Goal: Information Seeking & Learning: Learn about a topic

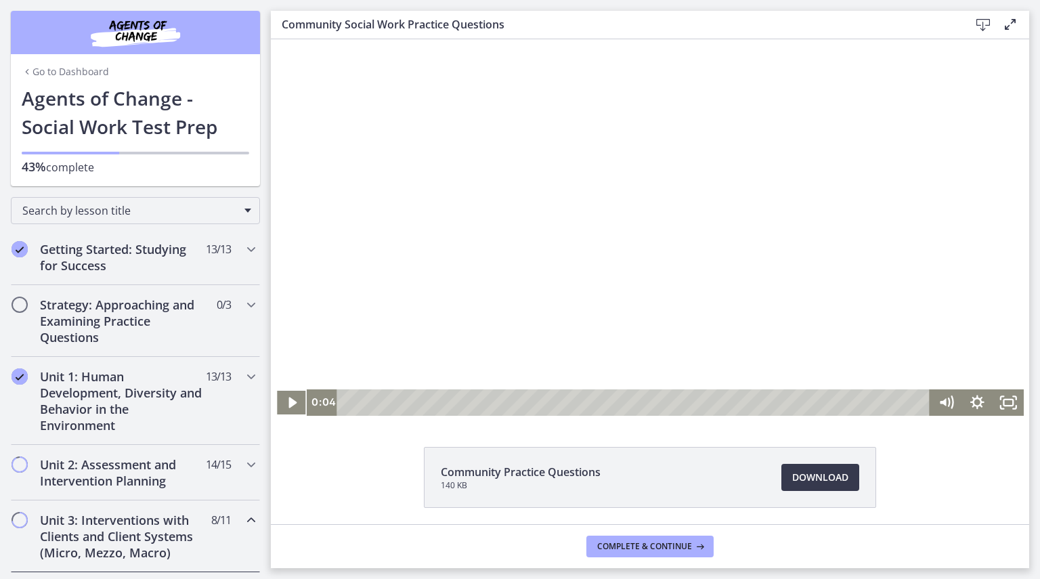
scroll to position [733, 0]
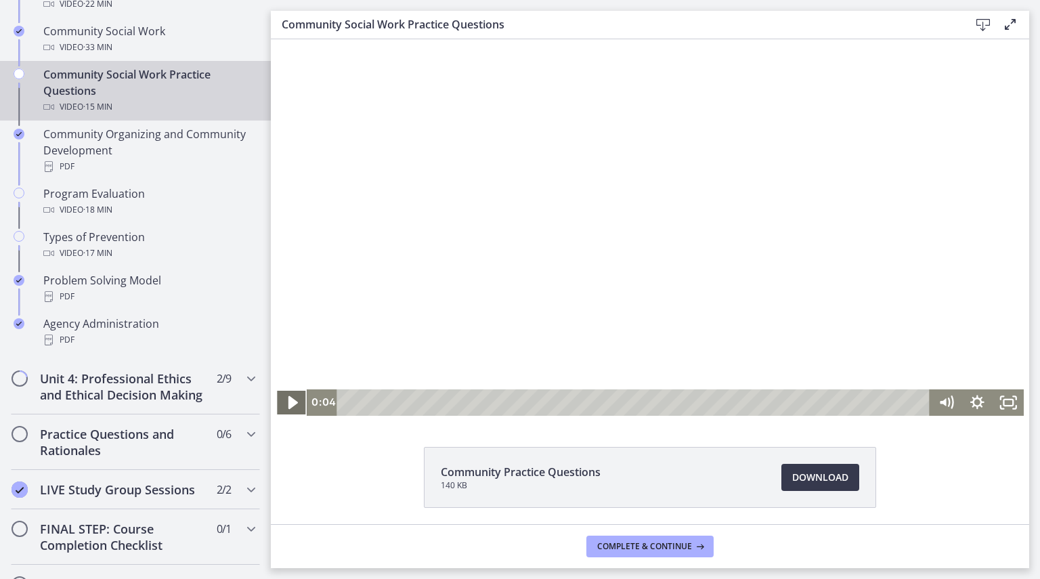
click at [291, 401] on icon "Play Video" at bounding box center [292, 403] width 37 height 32
click at [291, 401] on icon "Pause" at bounding box center [291, 402] width 31 height 26
click at [291, 401] on icon "Play Video" at bounding box center [292, 403] width 37 height 32
click at [291, 401] on icon "Pause" at bounding box center [291, 402] width 31 height 26
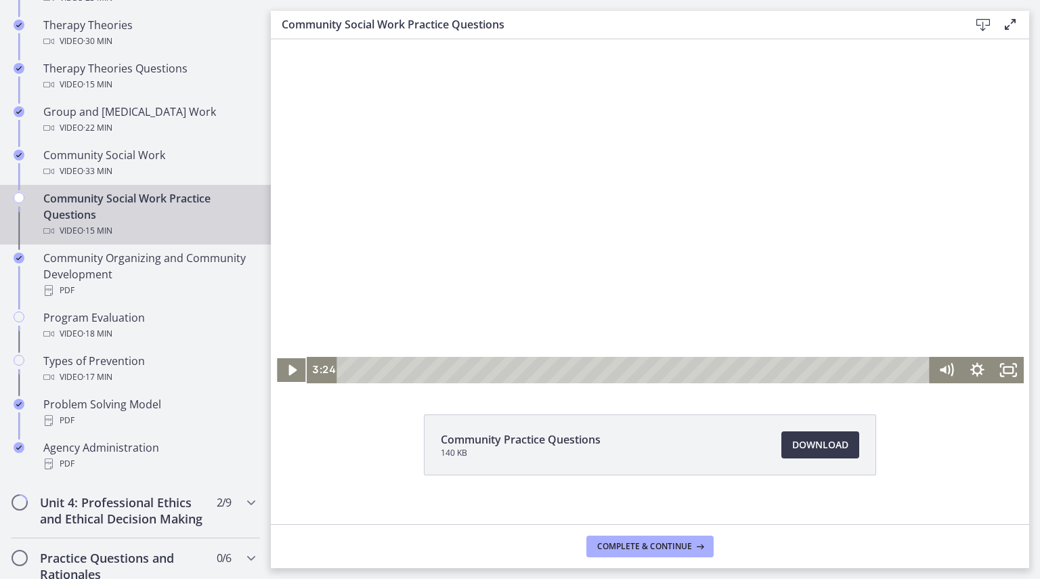
scroll to position [33, 0]
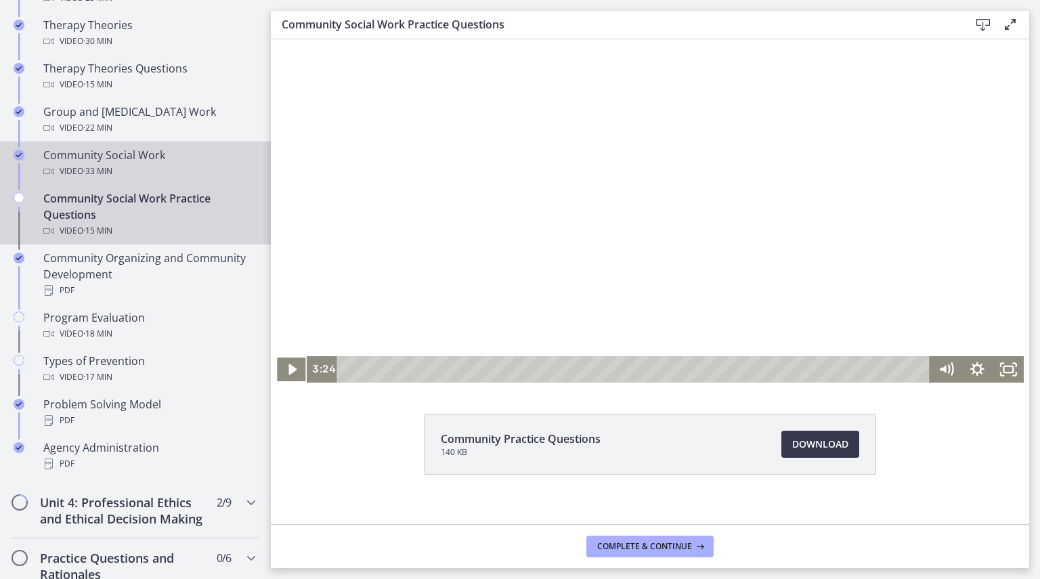
click at [163, 163] on div "Video · 33 min" at bounding box center [148, 171] width 211 height 16
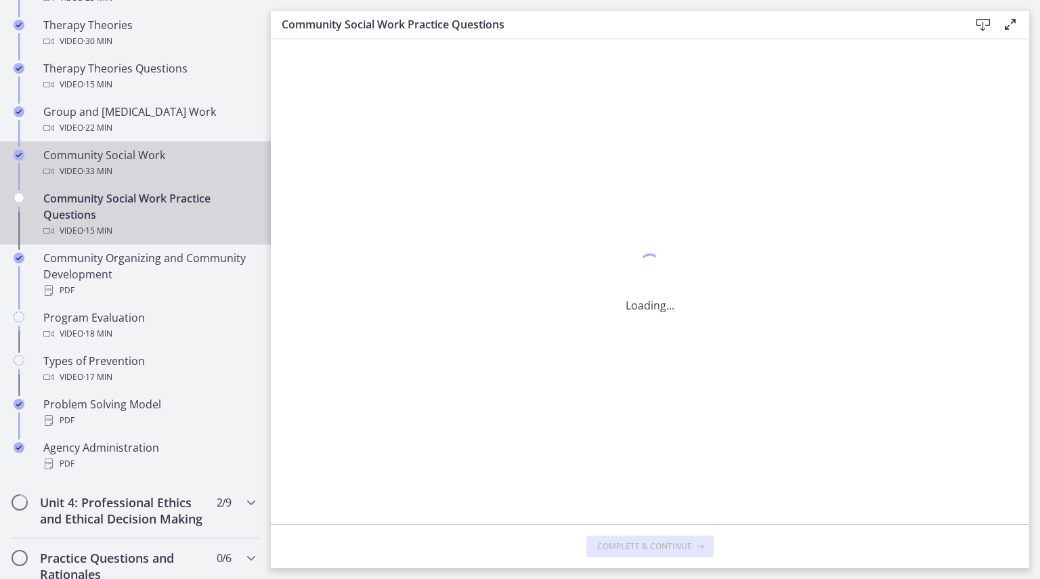
scroll to position [0, 0]
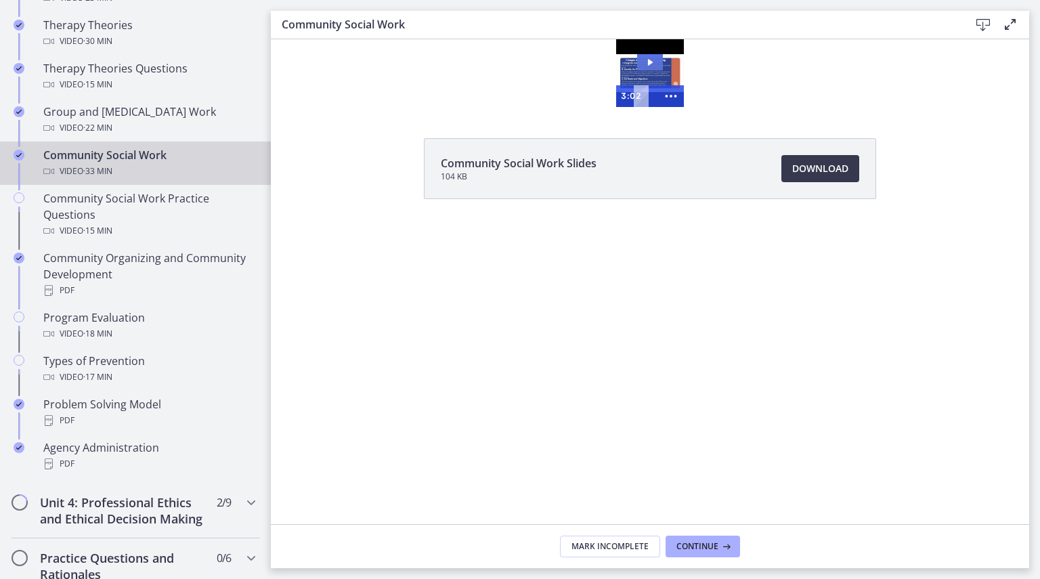
click at [643, 63] on icon "Play Video: cbe5qimtov91j64ic0dg.mp4" at bounding box center [650, 62] width 26 height 16
click at [661, 95] on icon "Show more buttons" at bounding box center [670, 96] width 31 height 26
click at [651, 97] on icon "Fullscreen" at bounding box center [645, 96] width 26 height 22
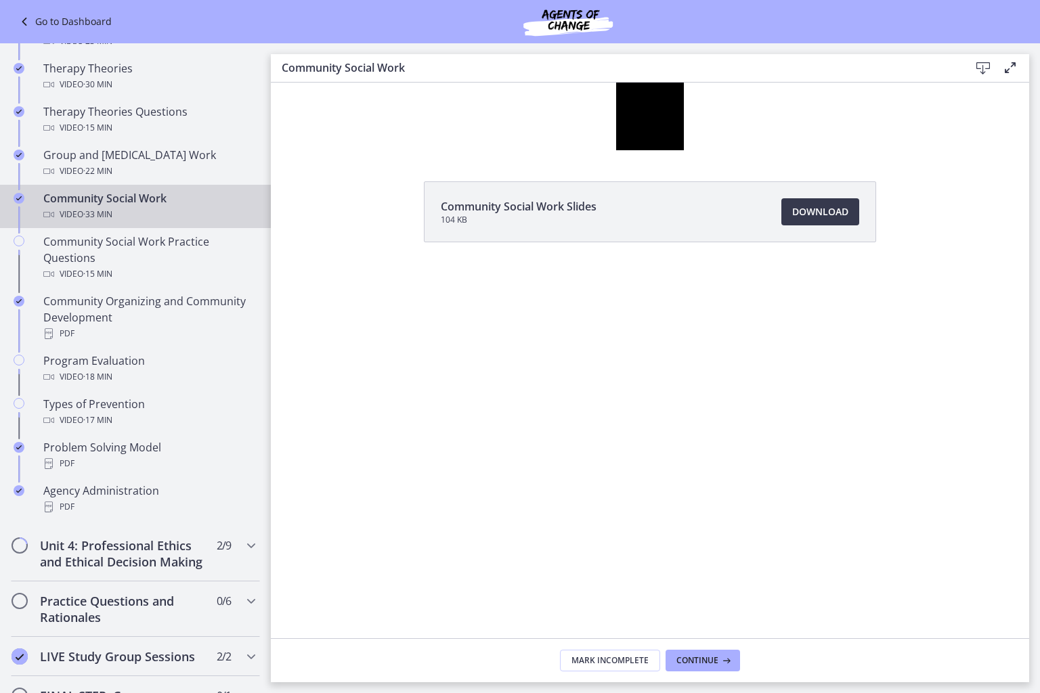
scroll to position [609, 0]
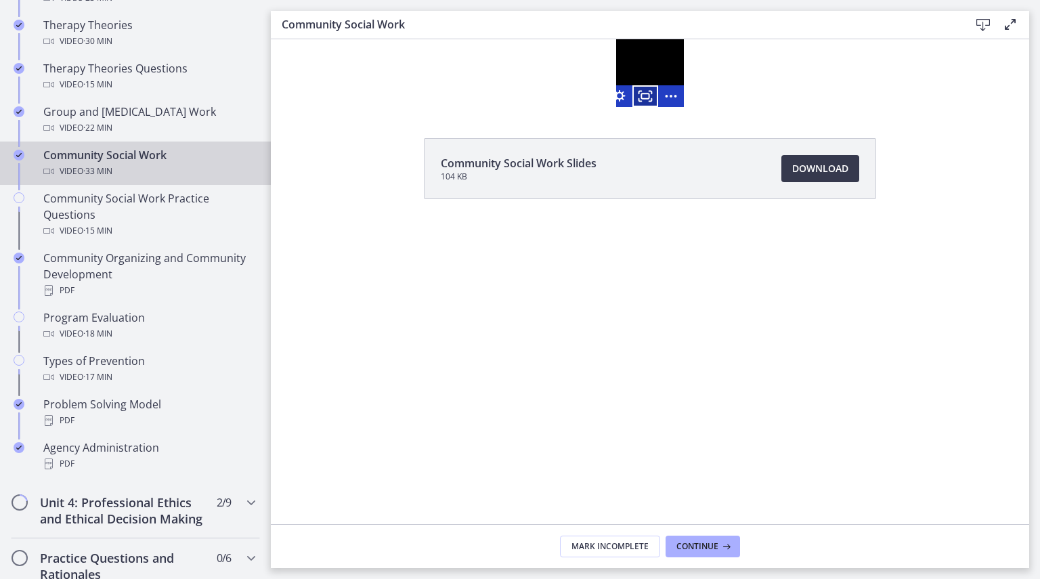
click at [655, 93] on icon "Fullscreen" at bounding box center [645, 96] width 26 height 22
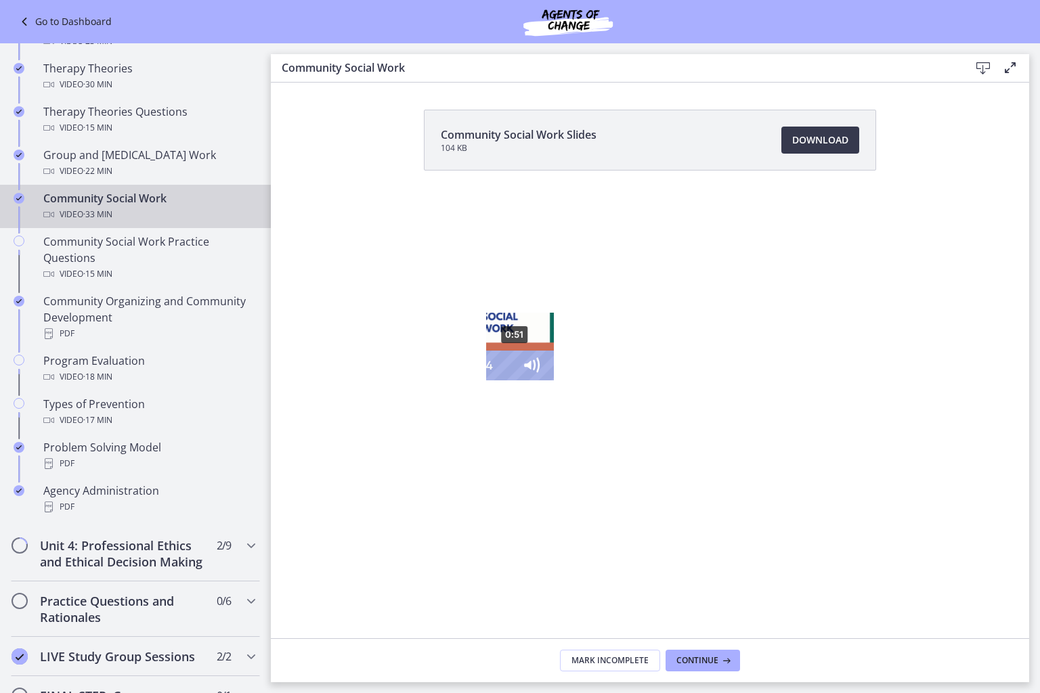
click at [492, 381] on div "0:51" at bounding box center [498, 366] width 12 height 30
click at [619, 381] on icon "Unfullscreen" at bounding box center [601, 366] width 35 height 30
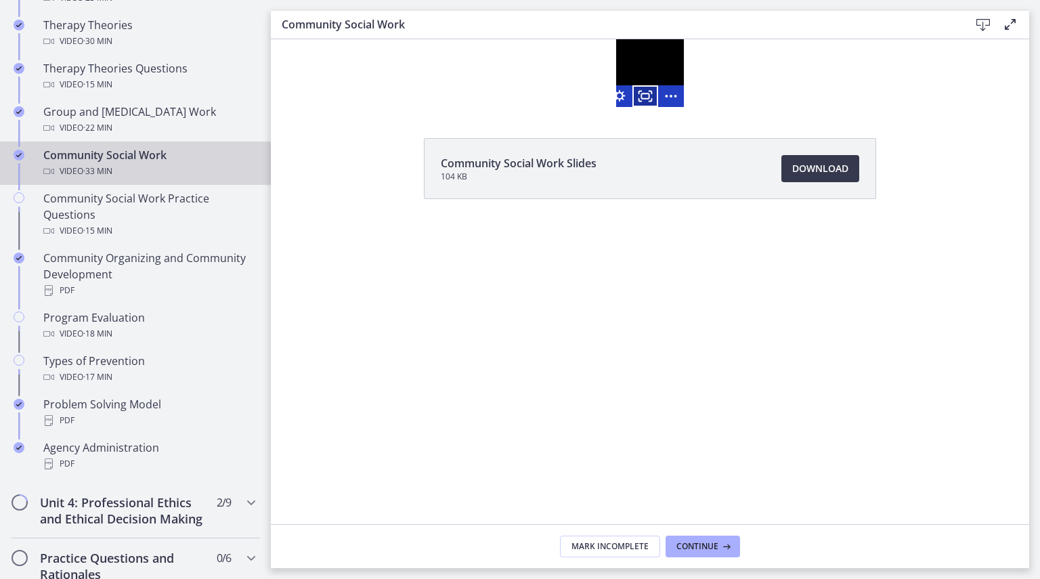
click at [647, 97] on icon "Fullscreen" at bounding box center [645, 96] width 26 height 22
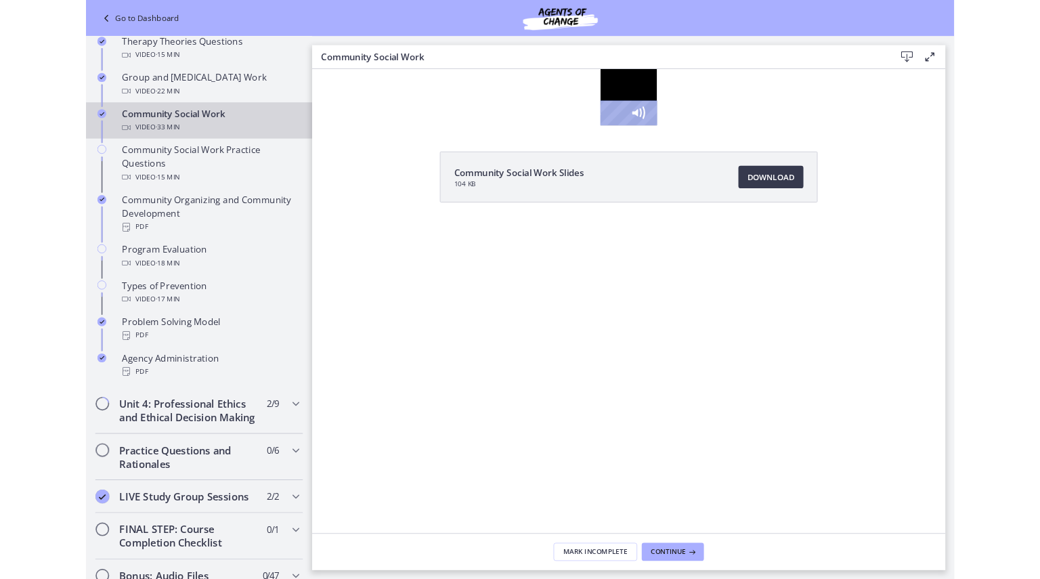
scroll to position [547, 0]
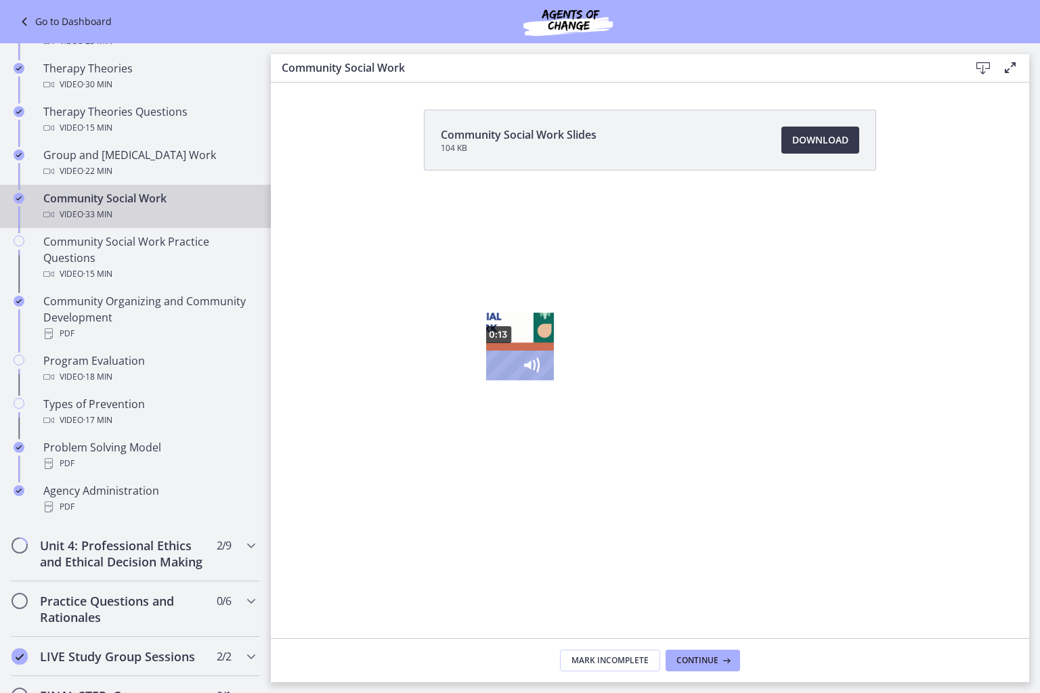
click at [492, 381] on div "0:13" at bounding box center [498, 366] width 12 height 30
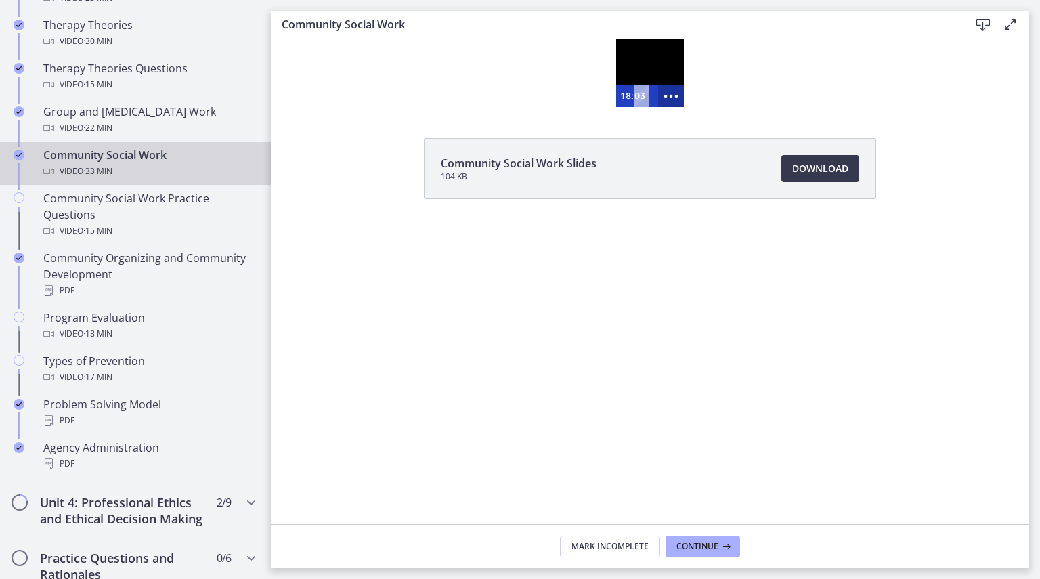
click at [677, 93] on icon "Show more buttons" at bounding box center [670, 96] width 31 height 26
click at [651, 100] on icon "Fullscreen" at bounding box center [650, 100] width 3 height 3
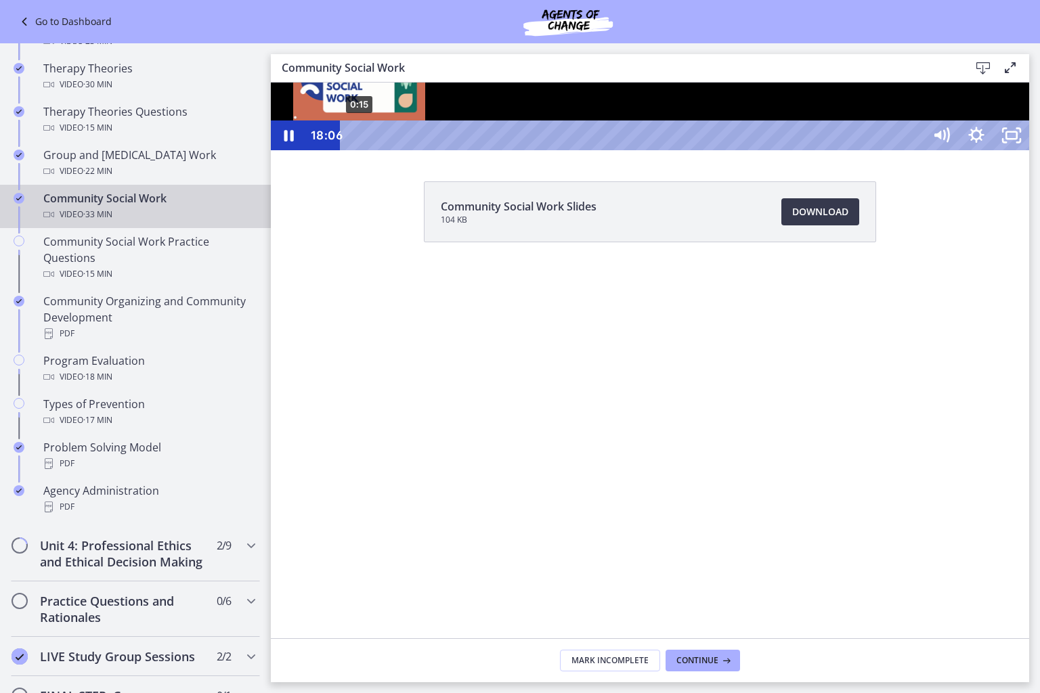
click at [360, 150] on div "0:15" at bounding box center [634, 136] width 562 height 30
click at [280, 150] on icon "Pause" at bounding box center [288, 136] width 35 height 30
click at [295, 154] on icon "Play Video" at bounding box center [290, 136] width 42 height 36
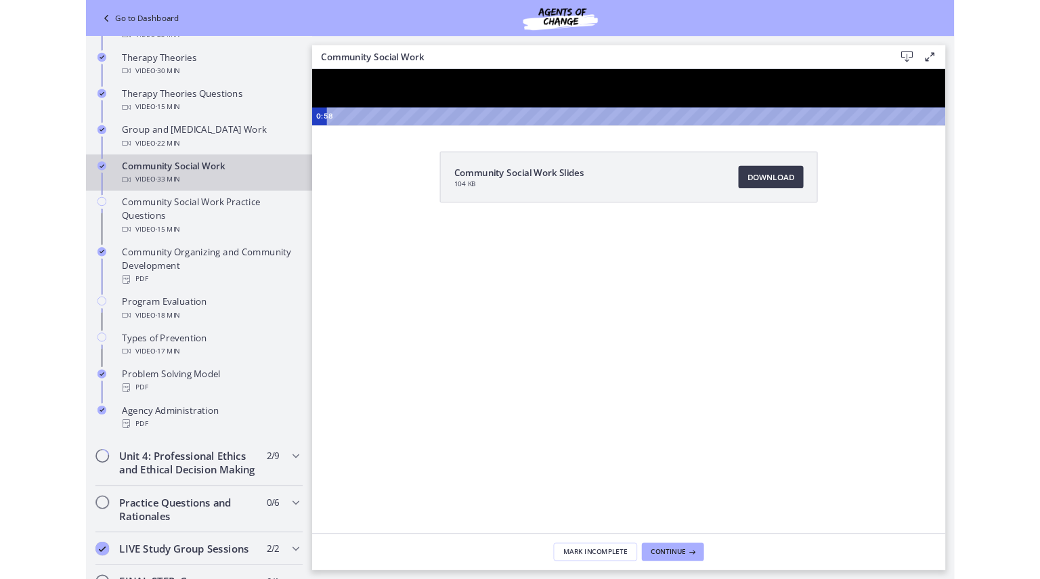
scroll to position [609, 0]
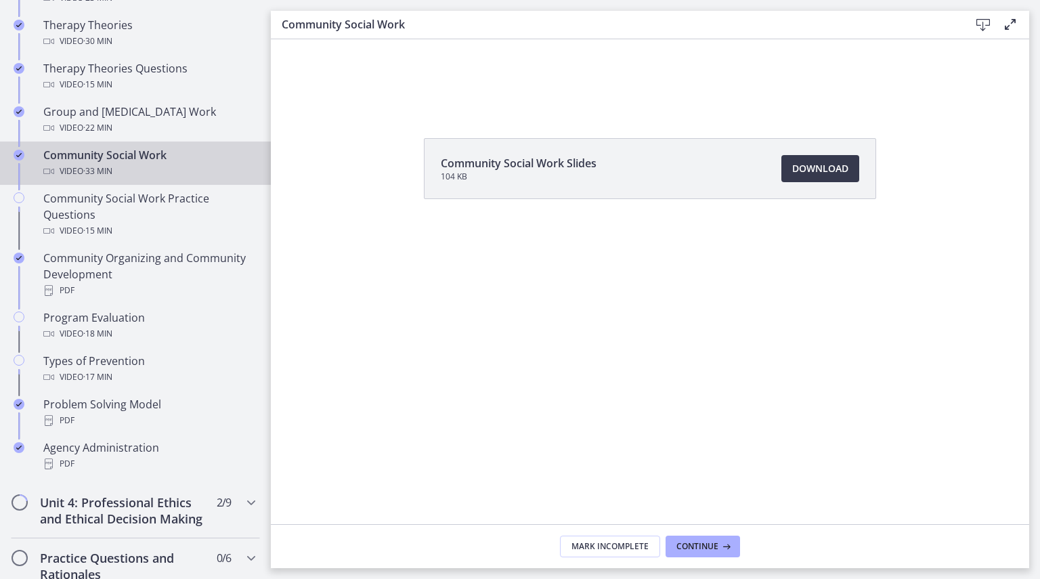
click at [607, 87] on div "Click for sound @keyframes VOLUME_SMALL_WAVE_FLASH { 0% { opacity: 0; } 33% { o…" at bounding box center [650, 73] width 758 height 68
click at [601, 81] on div "Click for sound @keyframes VOLUME_SMALL_WAVE_FLASH { 0% { opacity: 0; } 33% { o…" at bounding box center [650, 73] width 758 height 68
click at [628, 62] on div "Click for sound @keyframes VOLUME_SMALL_WAVE_FLASH { 0% { opacity: 0; } 33% { o…" at bounding box center [650, 73] width 758 height 68
click at [165, 163] on div "Video · 33 min" at bounding box center [148, 171] width 211 height 16
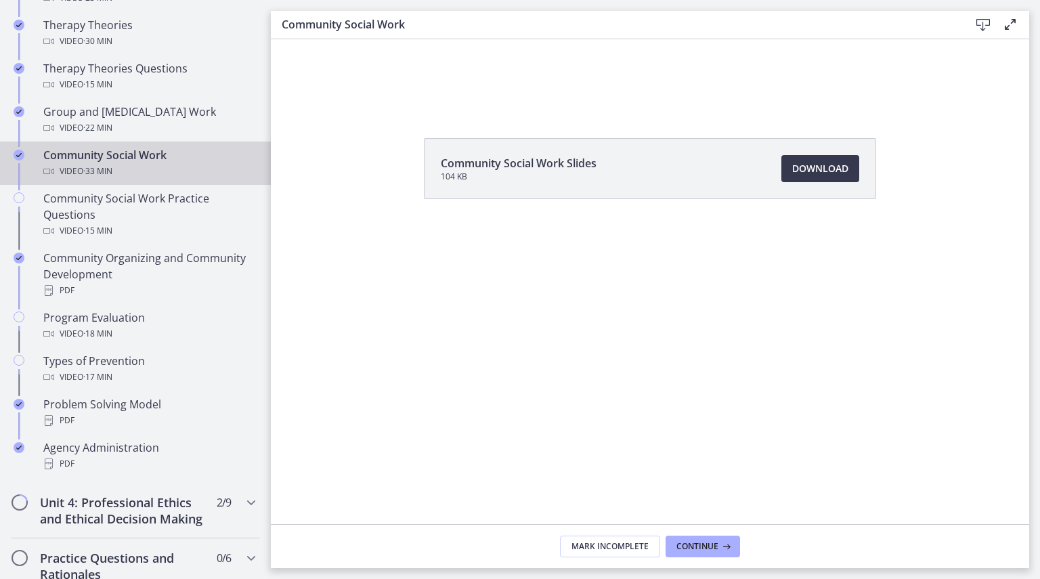
click at [1008, 23] on icon at bounding box center [1010, 24] width 16 height 16
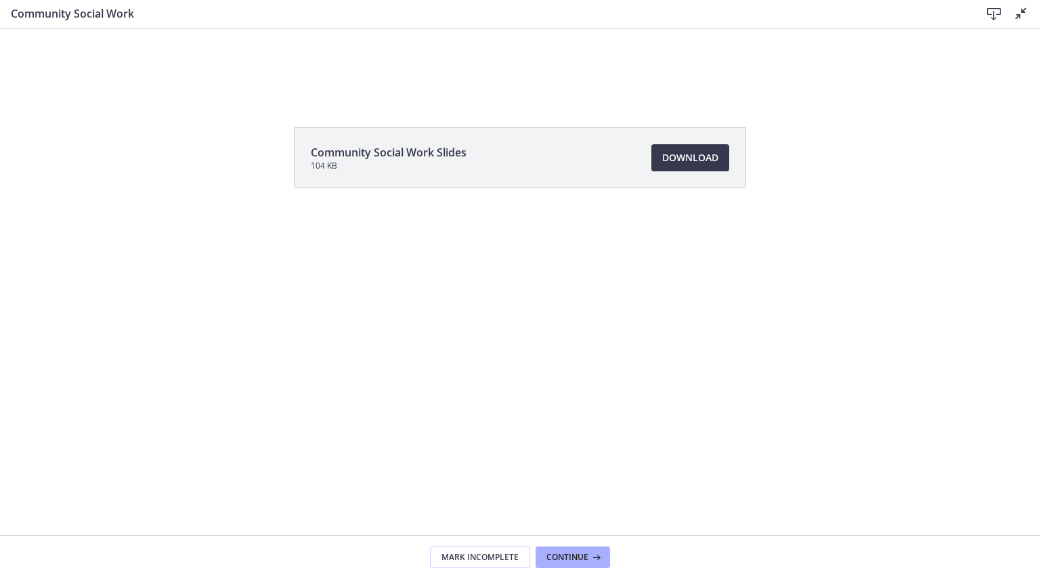
click at [1021, 14] on icon at bounding box center [1021, 13] width 16 height 16
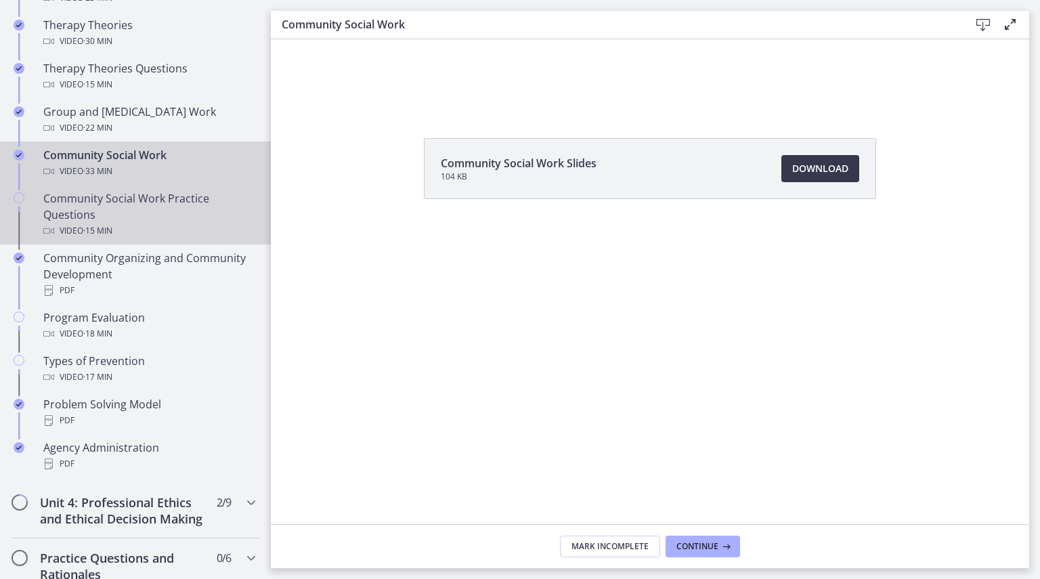
click at [47, 194] on div "Community Social Work Practice Questions Video · 15 min" at bounding box center [148, 214] width 211 height 49
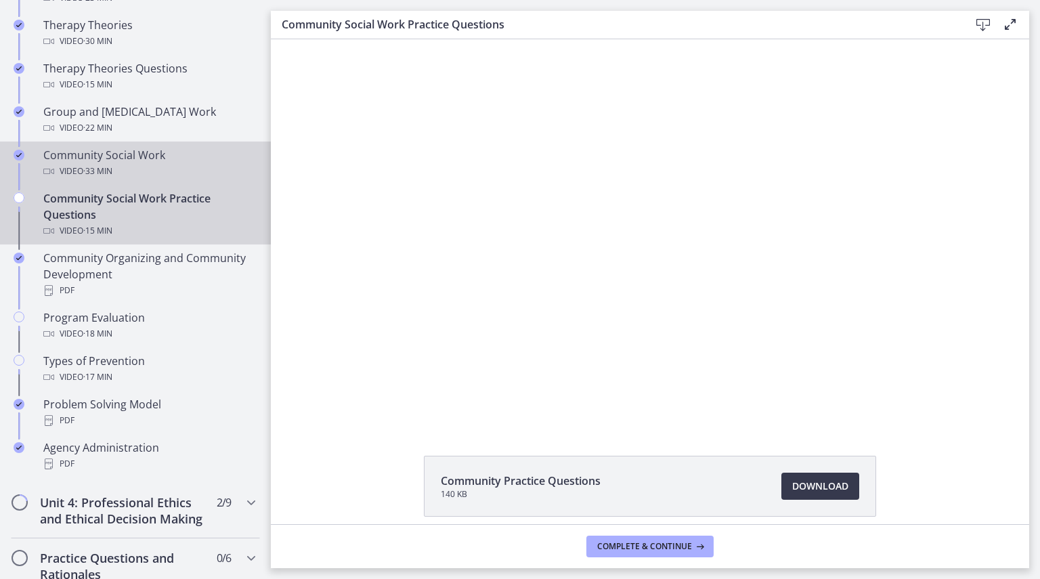
click at [93, 163] on span "· 33 min" at bounding box center [97, 171] width 29 height 16
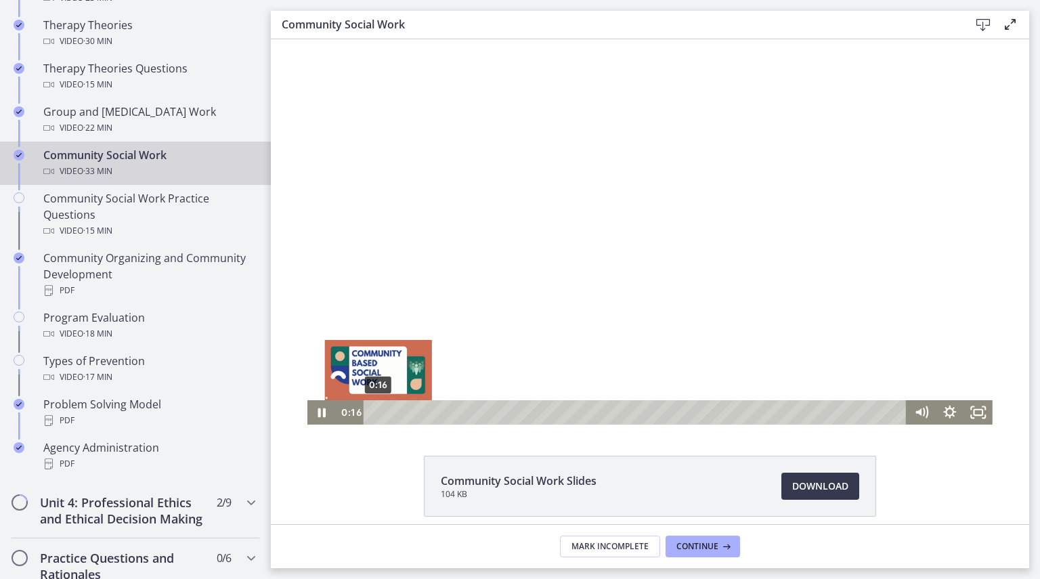
click at [374, 410] on div "0:16" at bounding box center [636, 412] width 525 height 24
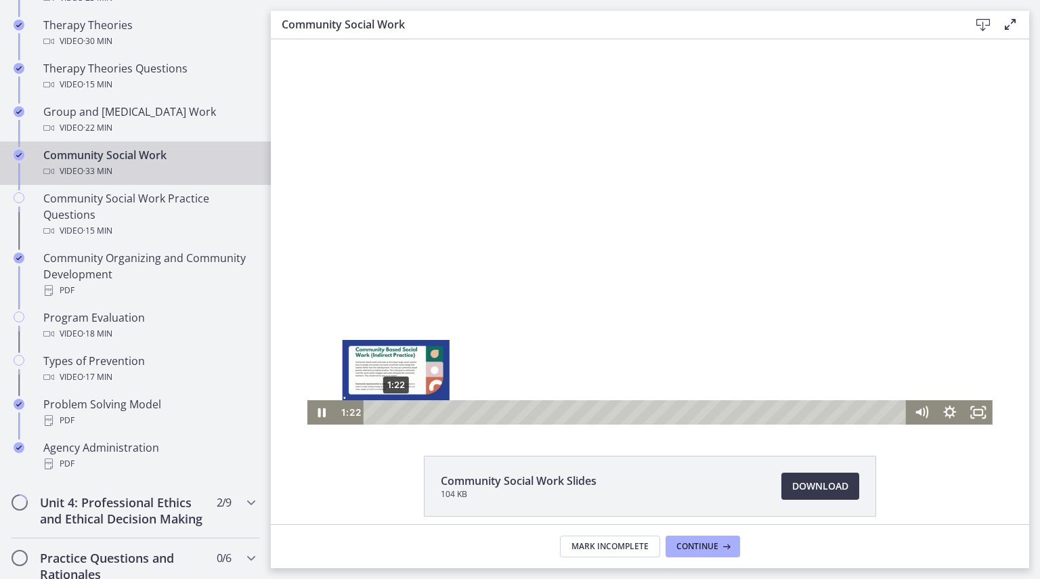
click at [391, 408] on div "1:22" at bounding box center [636, 412] width 525 height 24
click at [403, 410] on div "2:08" at bounding box center [636, 412] width 525 height 24
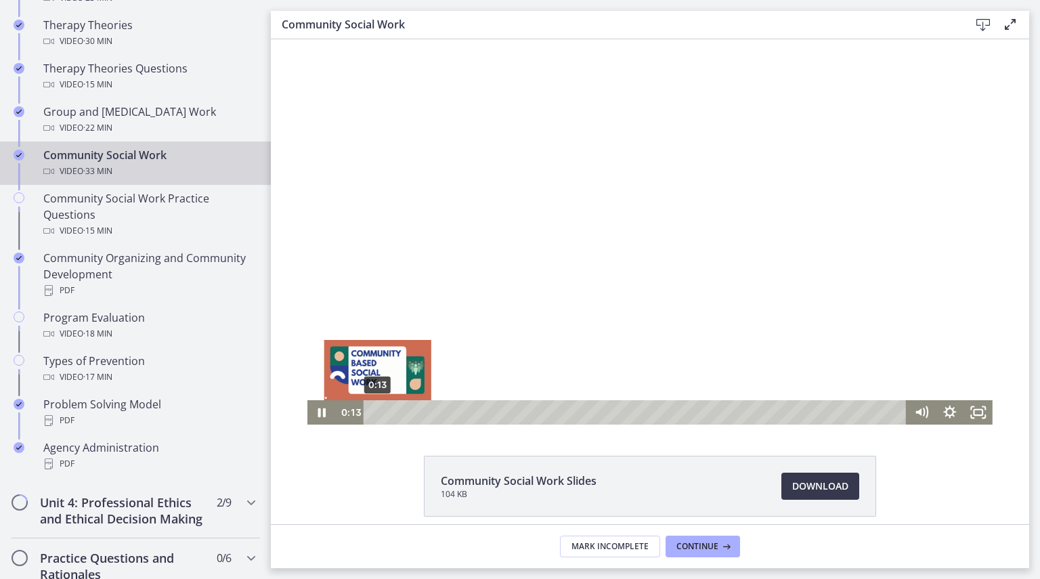
click at [374, 410] on div "0:13" at bounding box center [636, 412] width 525 height 24
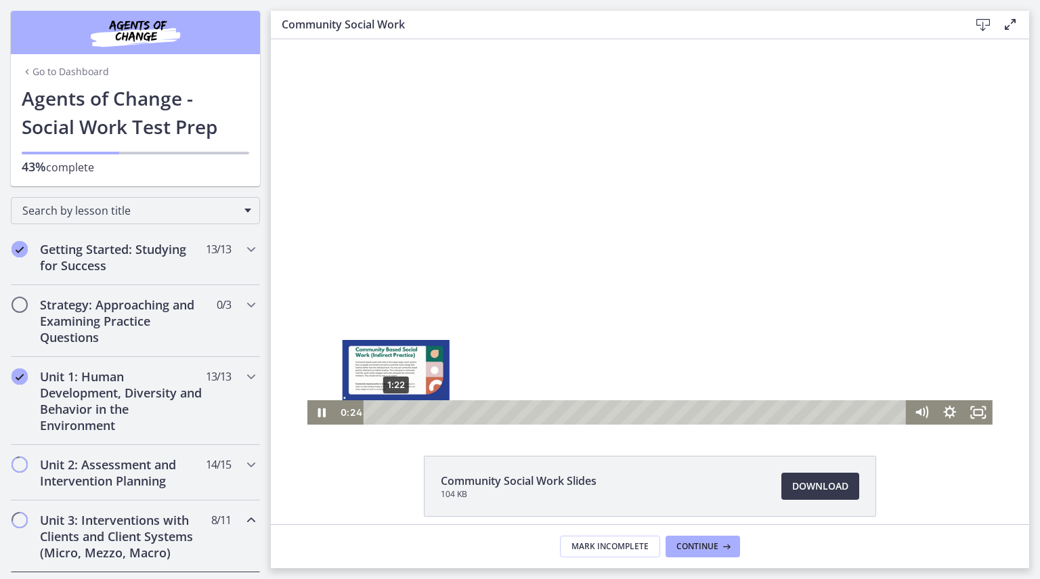
scroll to position [609, 0]
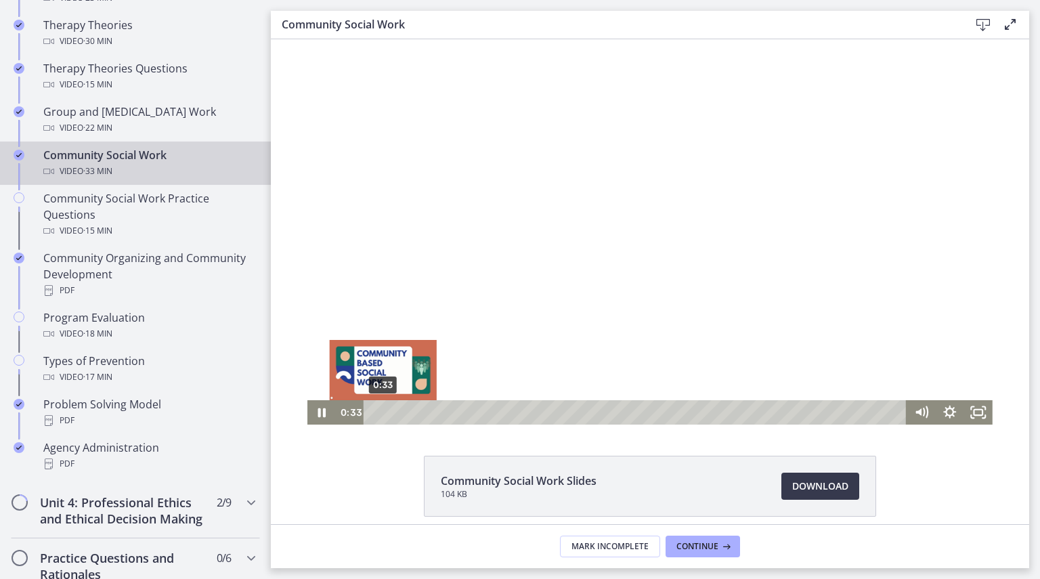
click at [378, 412] on div "0:33" at bounding box center [636, 412] width 525 height 24
click at [374, 412] on div "0:11" at bounding box center [636, 412] width 525 height 24
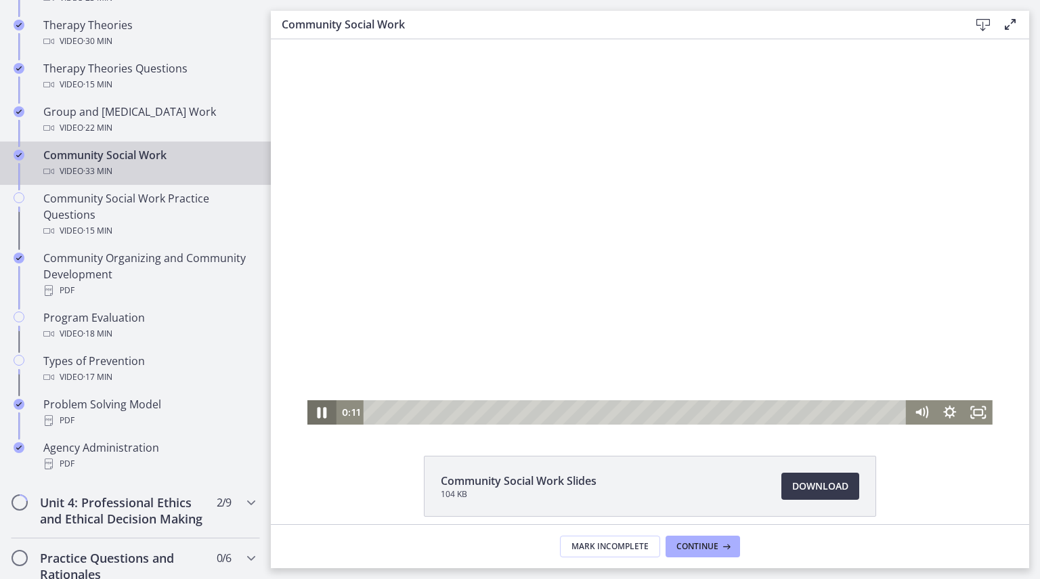
click at [318, 417] on icon "Pause" at bounding box center [322, 412] width 9 height 11
